Goal: Transaction & Acquisition: Purchase product/service

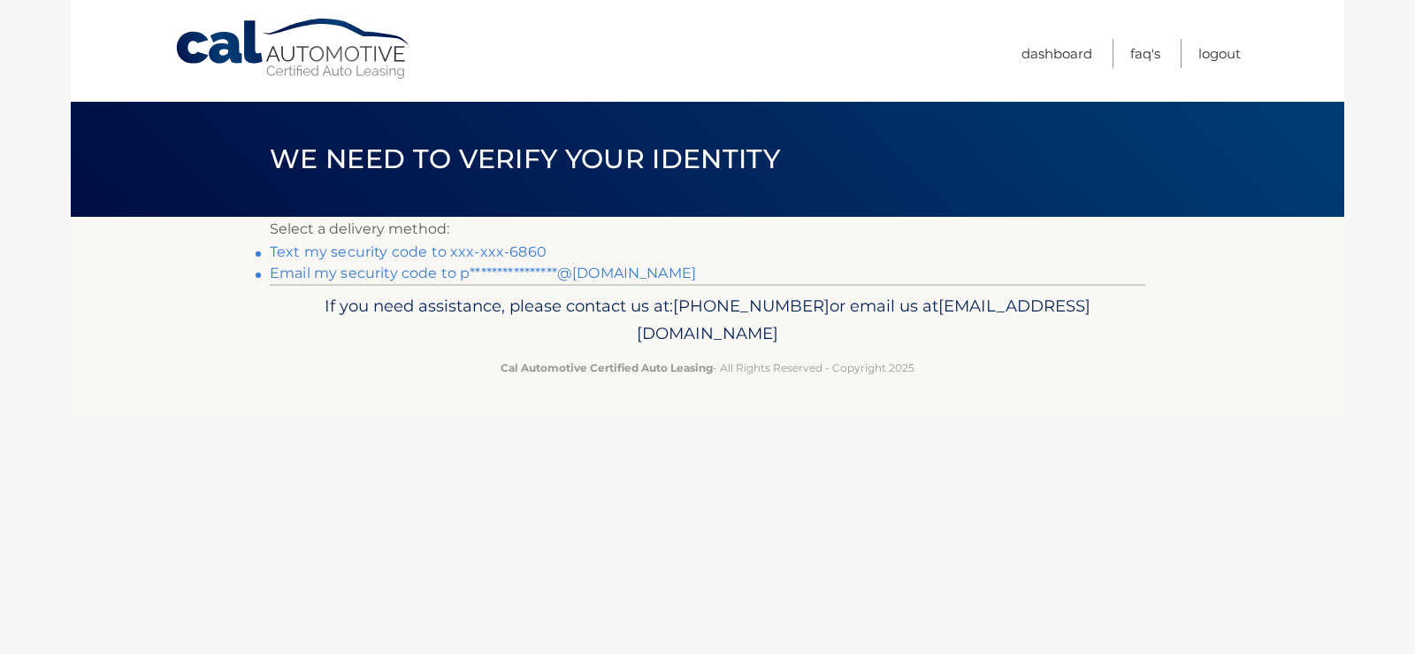
click at [480, 251] on link "Text my security code to xxx-xxx-6860" at bounding box center [408, 251] width 277 height 17
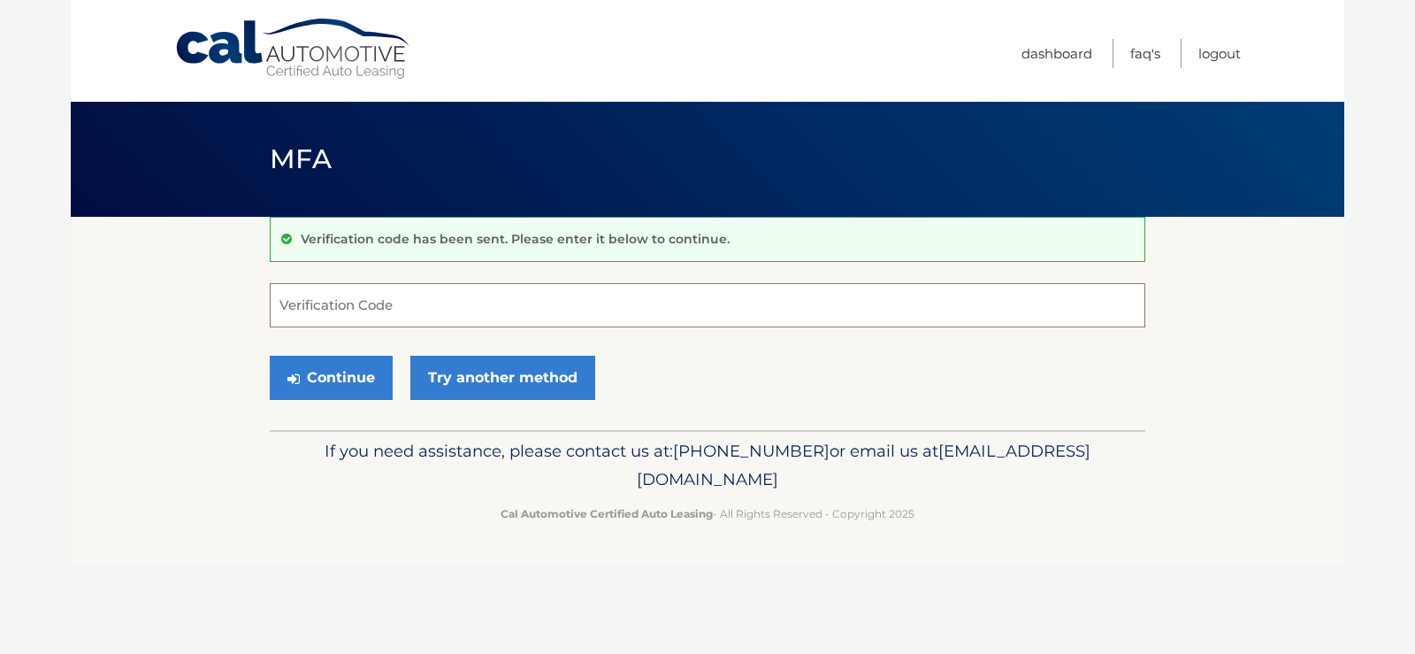
click at [477, 315] on input "Verification Code" at bounding box center [708, 305] width 876 height 44
type input "026167"
click at [337, 379] on button "Continue" at bounding box center [331, 378] width 123 height 44
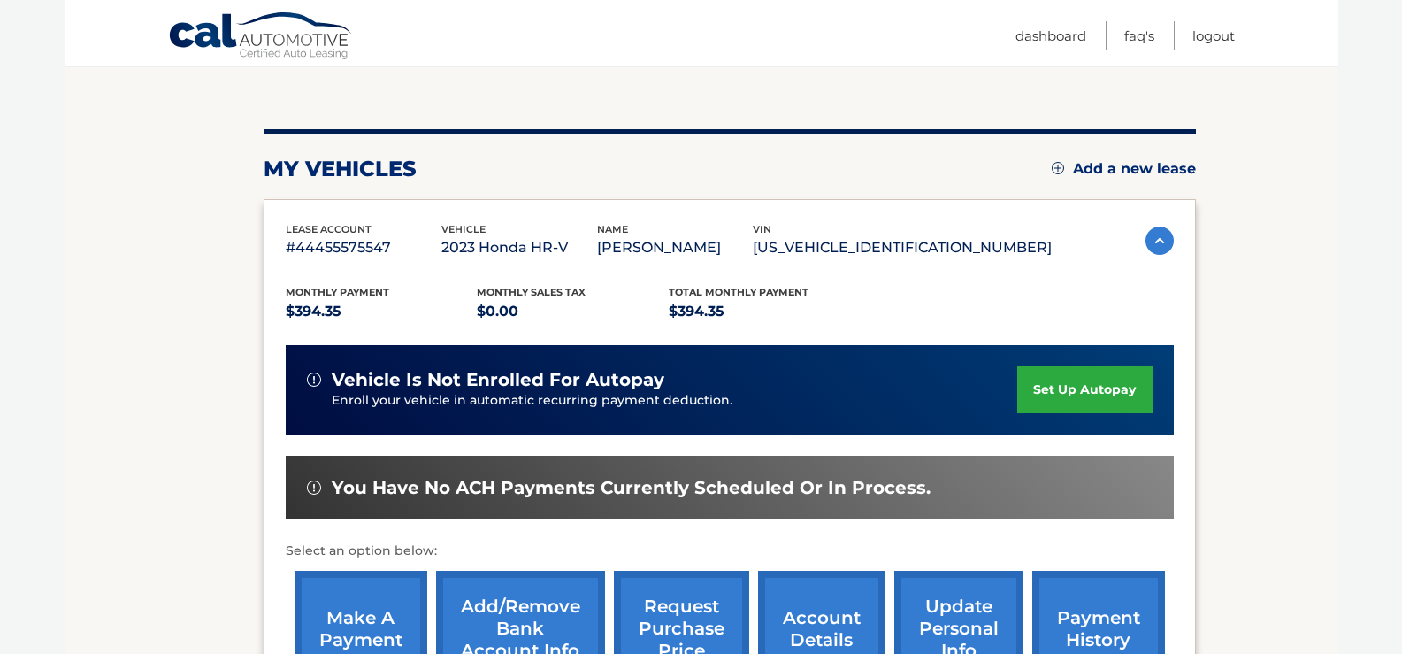
scroll to position [177, 0]
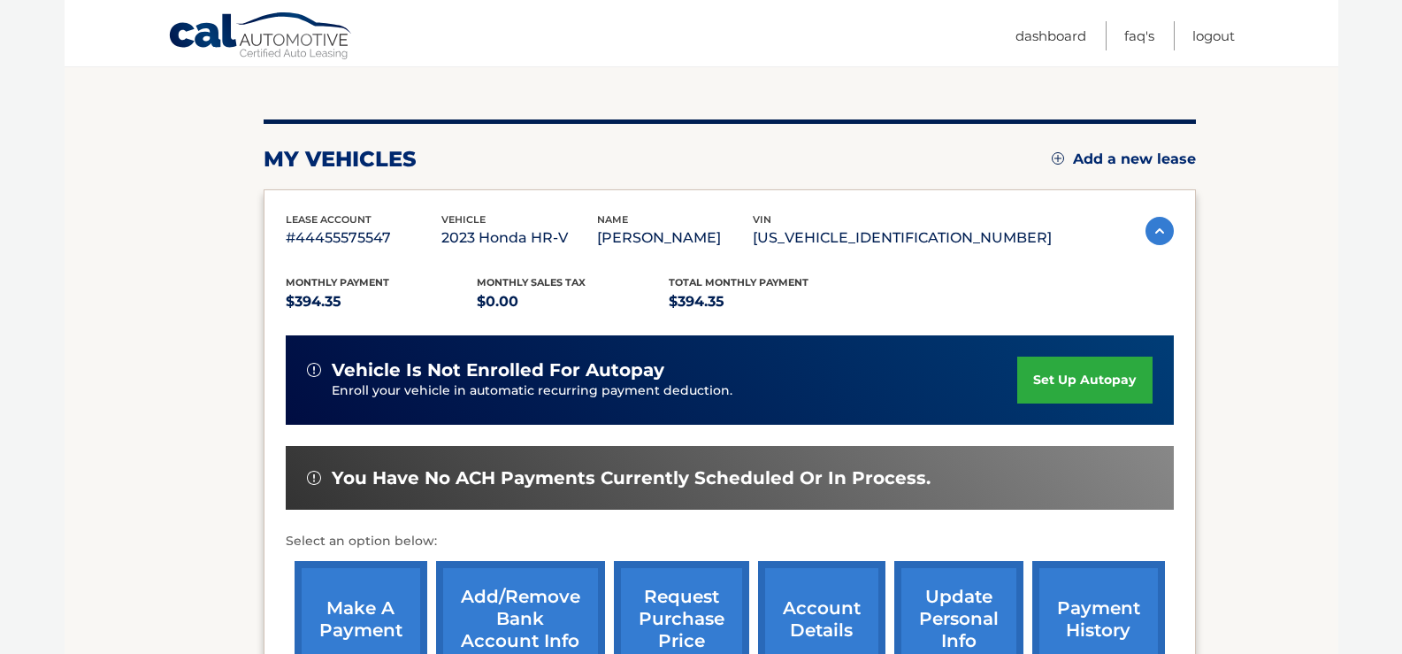
click at [365, 633] on link "make a payment" at bounding box center [361, 619] width 133 height 116
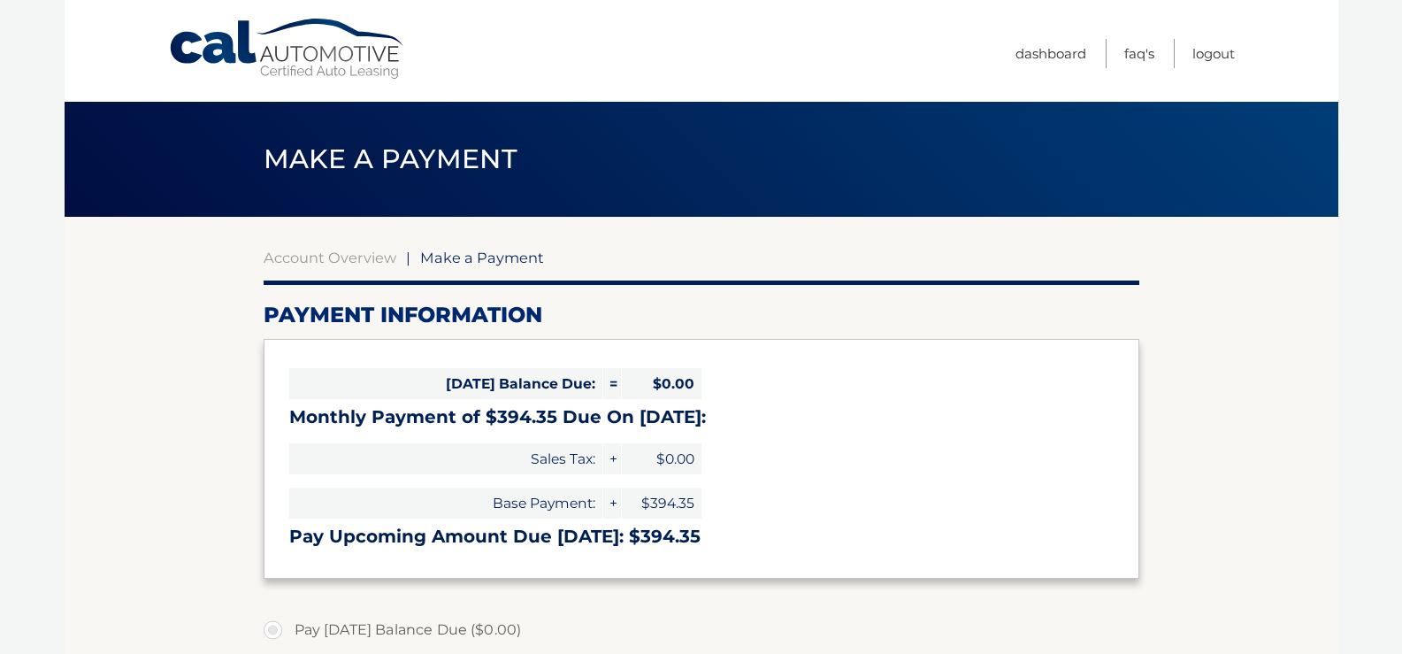
select select "MzBkZTVhYzgtMTk1MC00NGM1LTk3ZjItNDQ1YzFiMzY0NmJj"
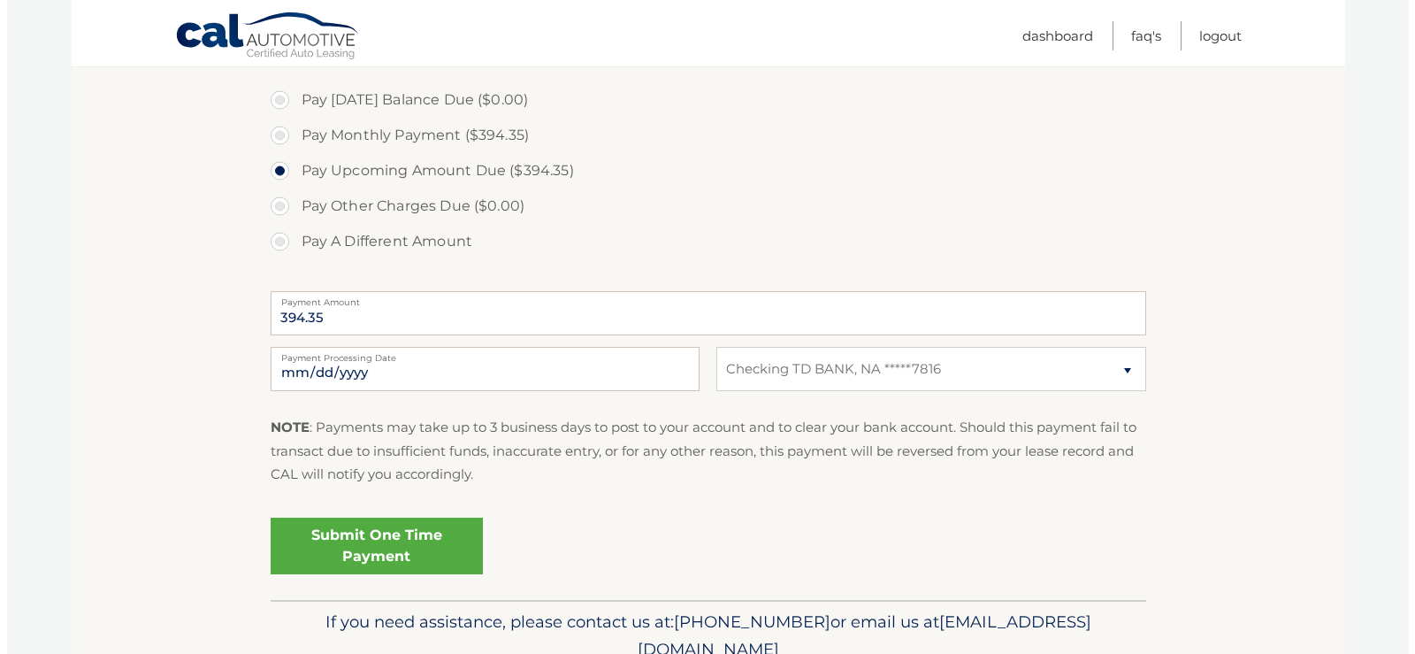
scroll to position [531, 0]
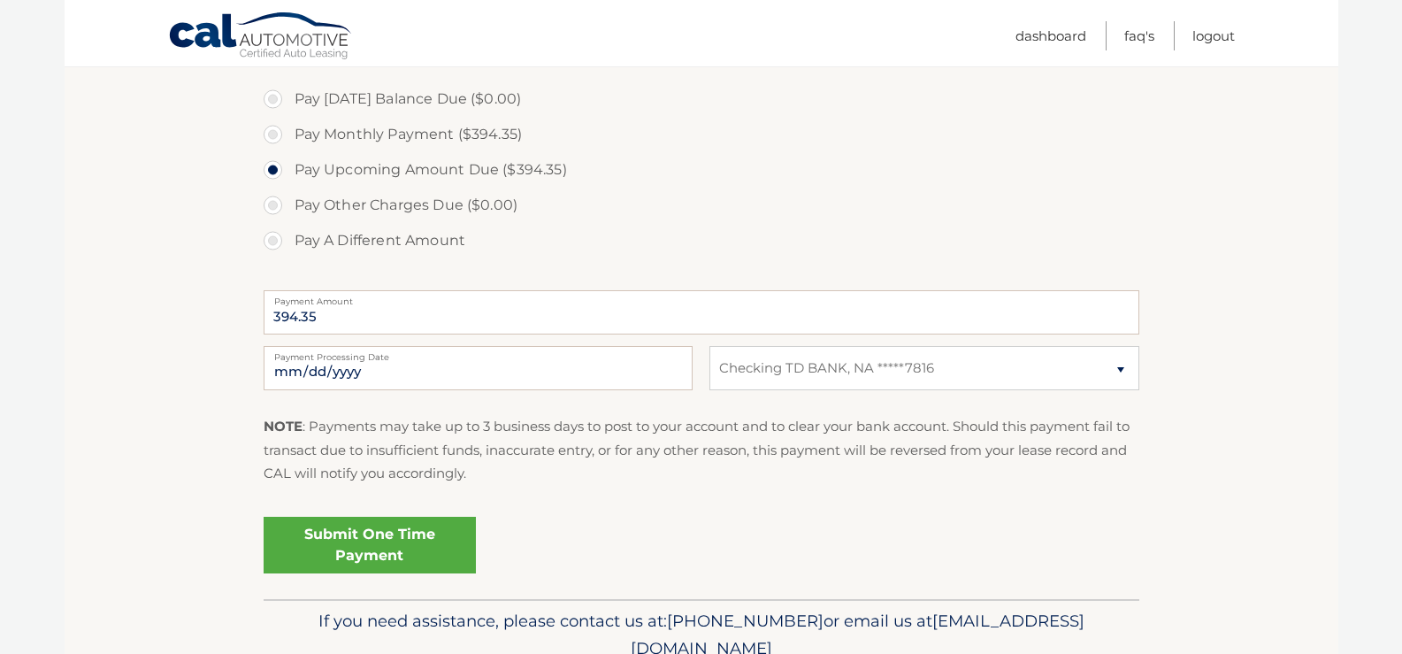
click at [382, 544] on link "Submit One Time Payment" at bounding box center [370, 545] width 212 height 57
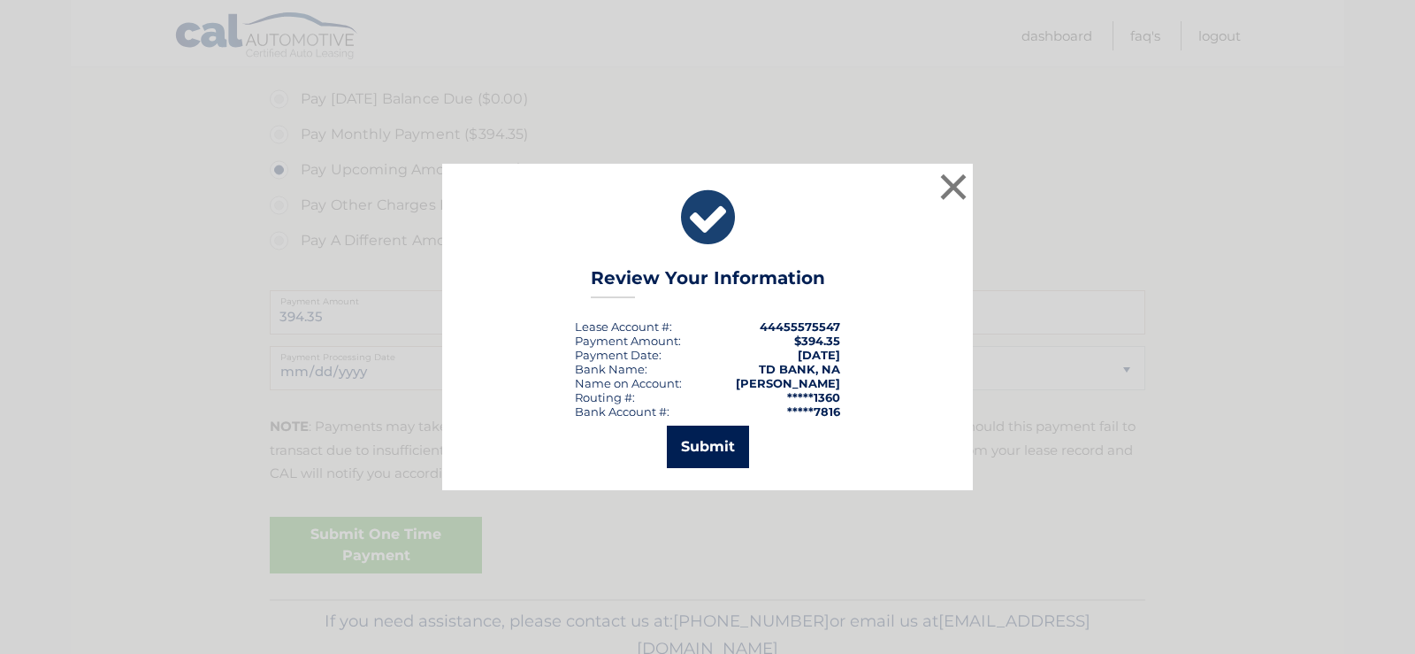
click at [704, 449] on button "Submit" at bounding box center [708, 447] width 82 height 42
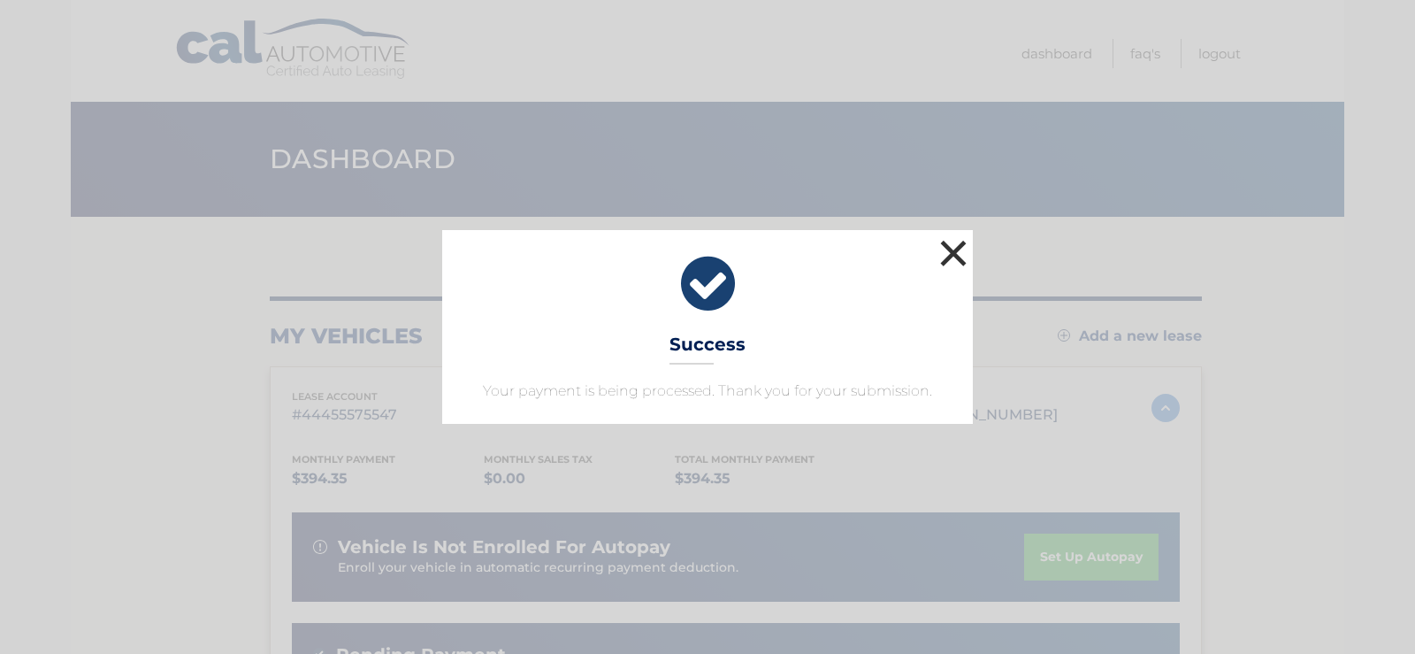
click at [955, 256] on button "×" at bounding box center [953, 252] width 35 height 35
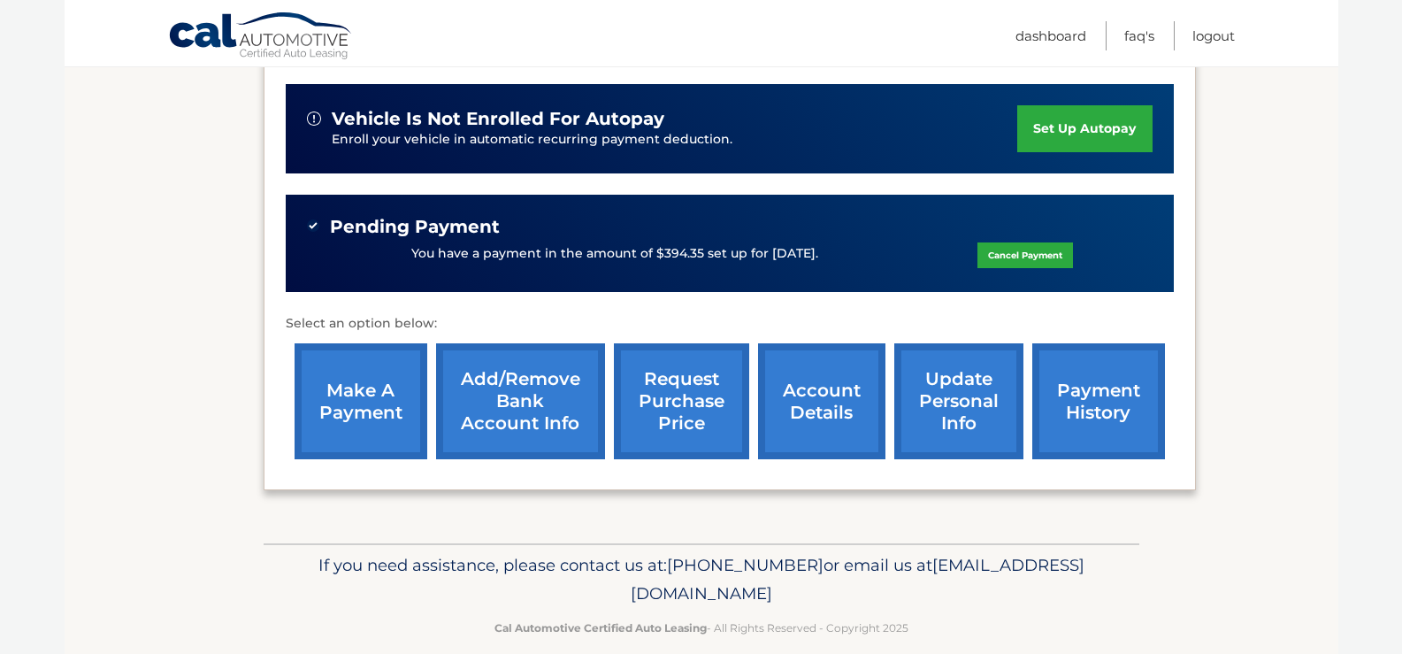
scroll to position [442, 0]
